Goal: Information Seeking & Learning: Learn about a topic

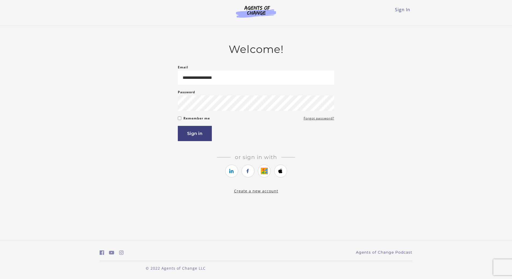
type input "**********"
click at [178, 126] on button "Sign in" at bounding box center [195, 133] width 34 height 15
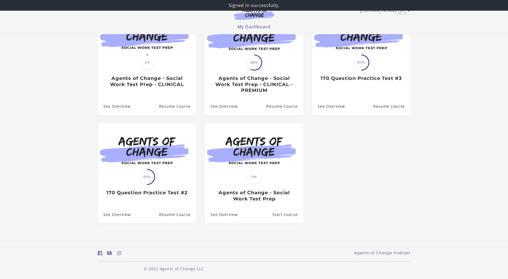
scroll to position [76, 0]
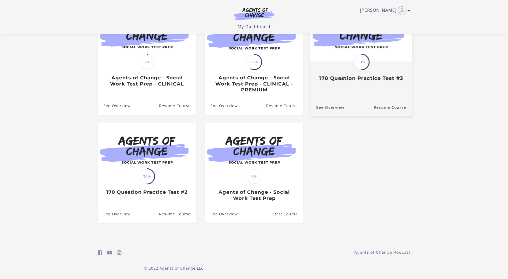
click at [348, 90] on div "Translation missing: en.liquid.partials.dashboard_course_card.progress_descript…" at bounding box center [361, 62] width 102 height 110
click at [345, 60] on img at bounding box center [361, 34] width 102 height 55
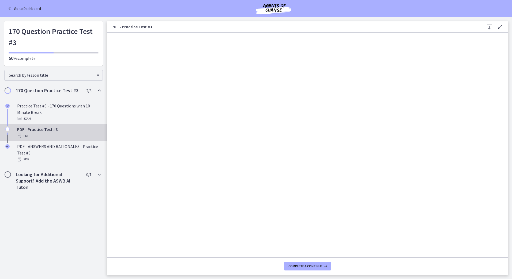
click at [497, 28] on icon at bounding box center [500, 27] width 6 height 6
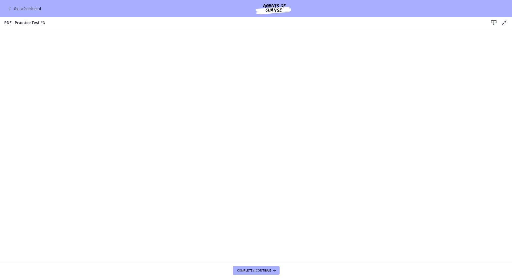
click at [493, 23] on icon at bounding box center [493, 23] width 6 height 6
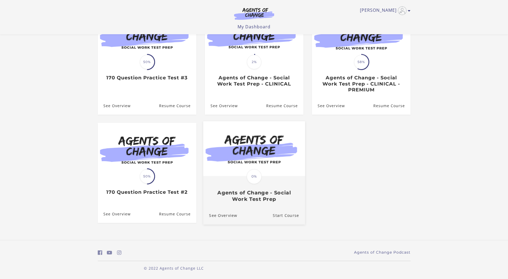
scroll to position [49, 0]
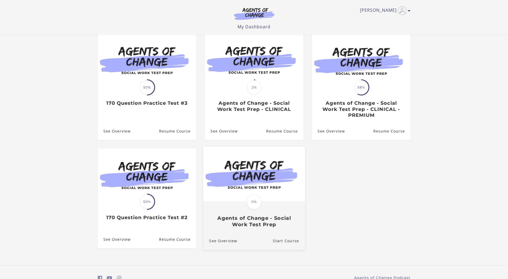
click at [237, 182] on img at bounding box center [254, 174] width 102 height 55
